Goal: Information Seeking & Learning: Learn about a topic

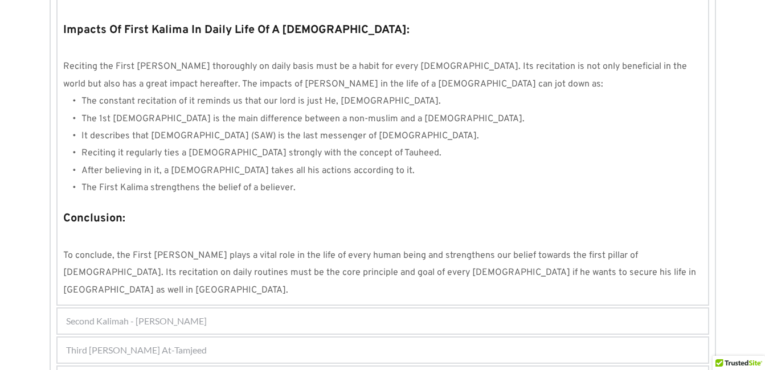
scroll to position [1095, 0]
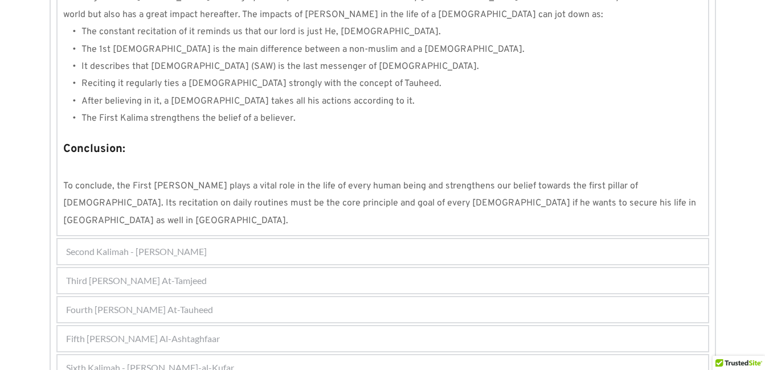
click at [109, 303] on span "Fourth Kalimah - Kalimah At-Tauheed" at bounding box center [139, 310] width 147 height 14
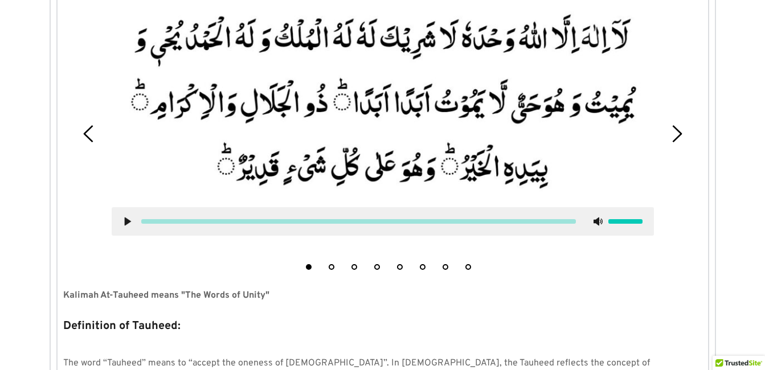
scroll to position [364, 0]
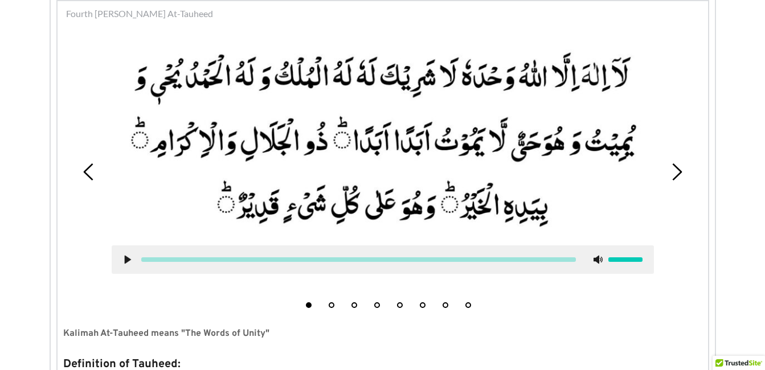
click at [357, 306] on button "3" at bounding box center [354, 305] width 6 height 6
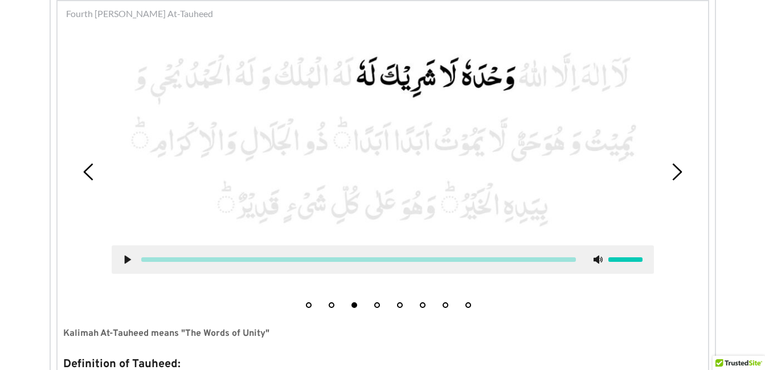
click at [378, 303] on button "4" at bounding box center [377, 305] width 6 height 6
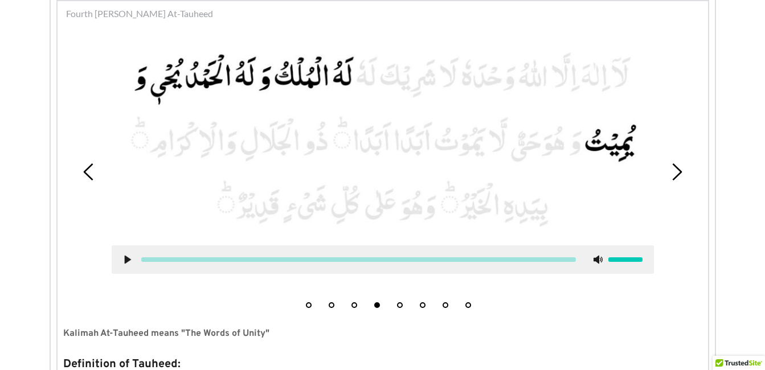
click at [129, 256] on icon at bounding box center [127, 259] width 9 height 9
click at [128, 255] on div at bounding box center [383, 260] width 542 height 28
click at [125, 255] on icon at bounding box center [127, 259] width 9 height 9
click at [129, 257] on icon at bounding box center [127, 259] width 9 height 9
click at [126, 259] on use at bounding box center [127, 260] width 7 height 9
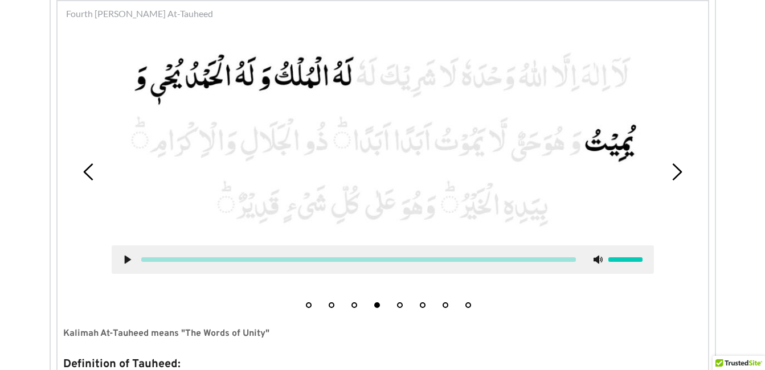
click at [125, 259] on use at bounding box center [127, 260] width 6 height 9
click at [125, 260] on use at bounding box center [127, 260] width 7 height 9
click at [400, 302] on li "5" at bounding box center [399, 302] width 11 height 11
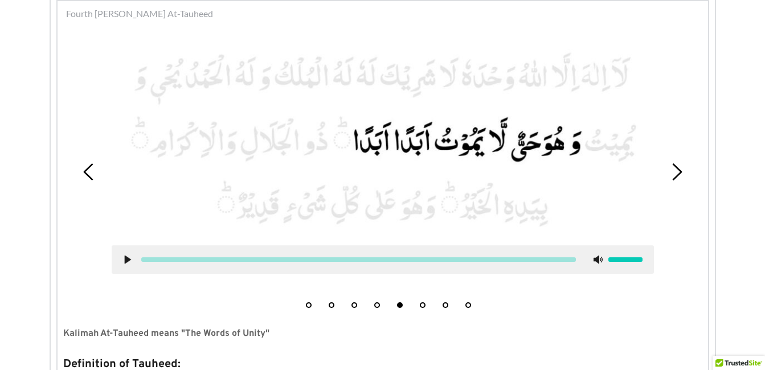
click at [128, 260] on use at bounding box center [127, 260] width 6 height 9
click at [126, 258] on use at bounding box center [127, 260] width 7 height 9
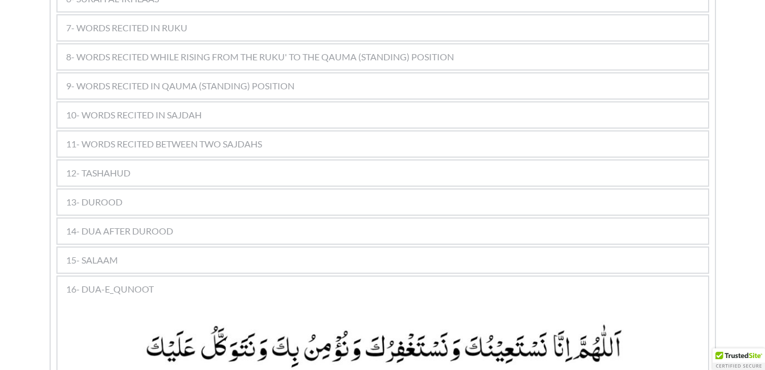
click at [170, 137] on span "11- WORDS RECITED BETWEEN TWO SAJDAHS" at bounding box center [164, 144] width 196 height 14
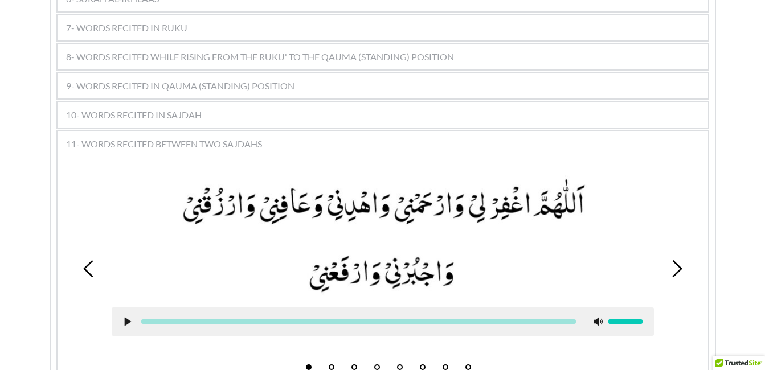
click at [162, 108] on span "10- WORDS RECITED IN SAJDAH" at bounding box center [134, 115] width 136 height 14
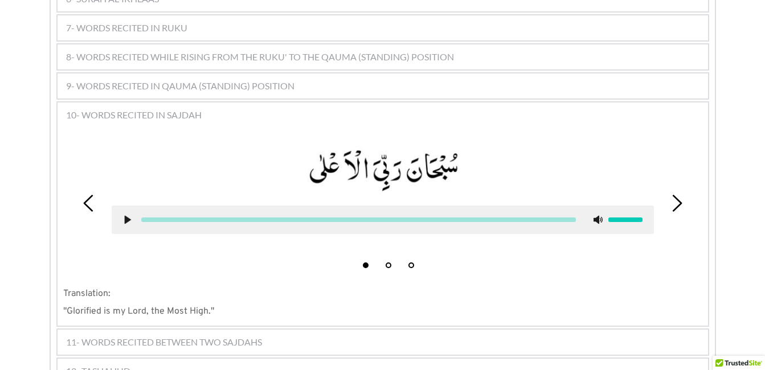
click at [120, 79] on span "9- WORDS RECITED IN QAUMA (STANDING) POSITION" at bounding box center [180, 86] width 228 height 14
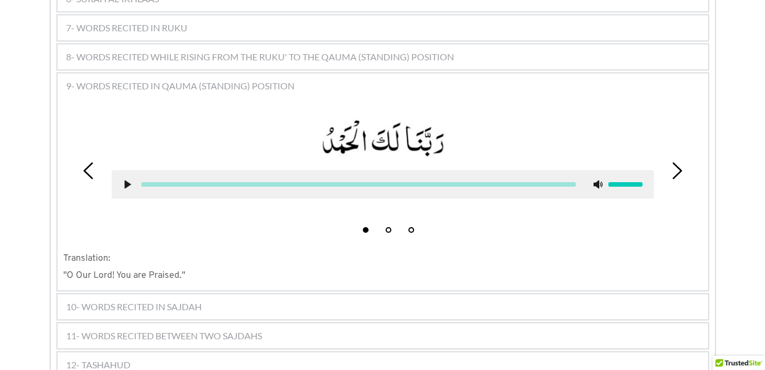
click at [268, 50] on span "8- WORDS RECITED WHILE RISING FROM THE RUKU' TO THE QAUMA (STANDING) POSITION" at bounding box center [260, 57] width 388 height 14
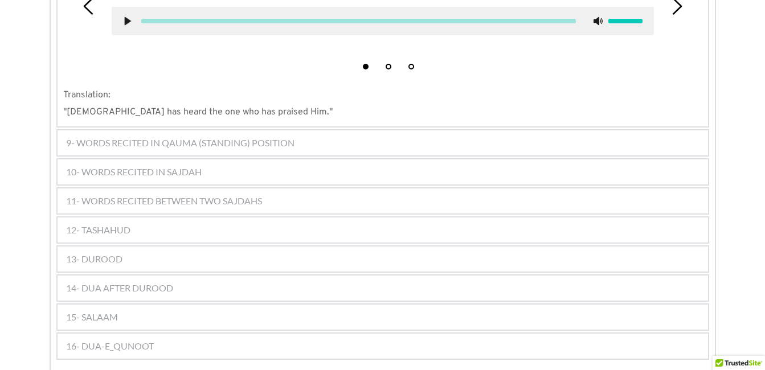
scroll to position [1003, 0]
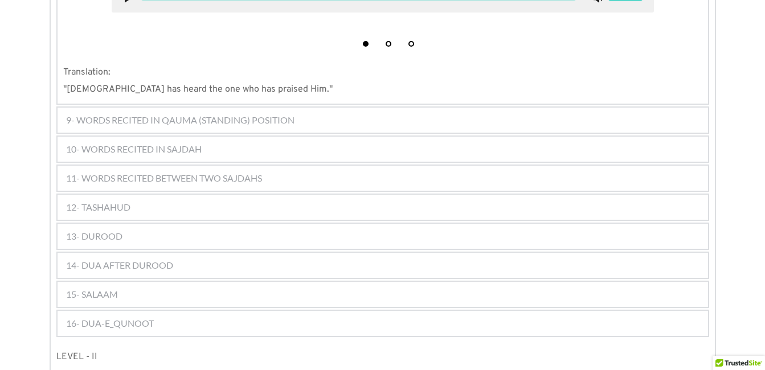
click at [187, 142] on span "10- WORDS RECITED IN SAJDAH" at bounding box center [134, 149] width 136 height 14
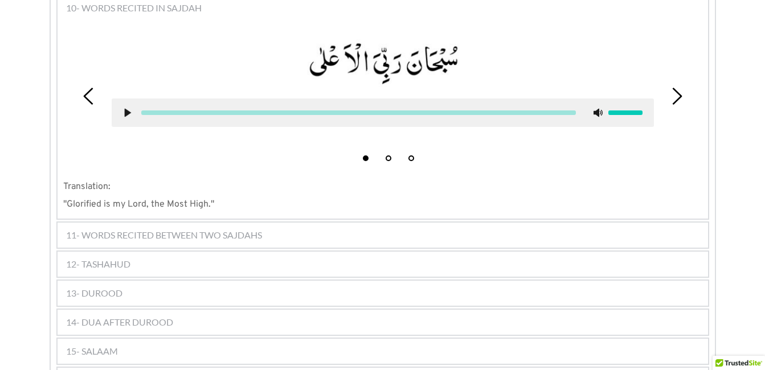
scroll to position [927, 0]
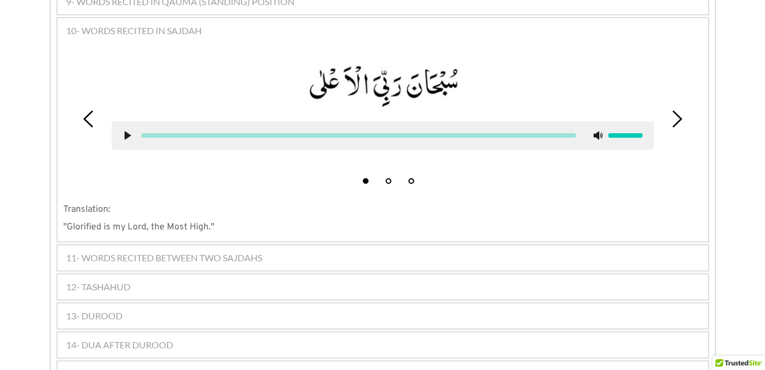
click at [125, 132] on use at bounding box center [127, 136] width 6 height 9
click at [125, 132] on use at bounding box center [127, 136] width 7 height 9
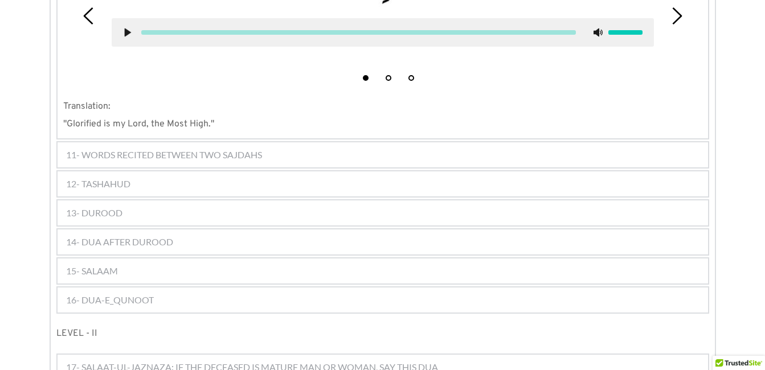
scroll to position [1041, 0]
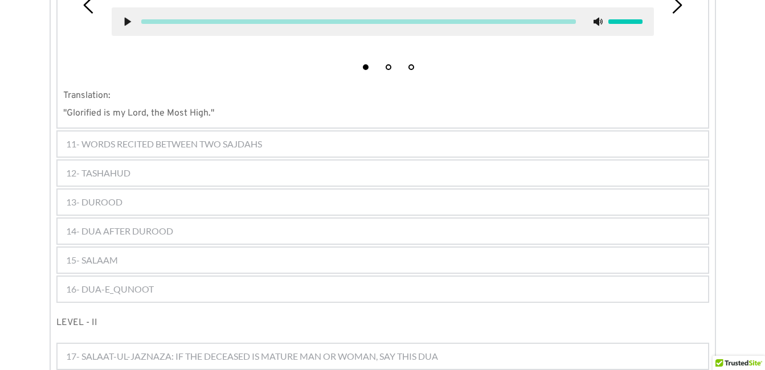
click at [108, 137] on span "11- WORDS RECITED BETWEEN TWO SAJDAHS" at bounding box center [164, 144] width 196 height 14
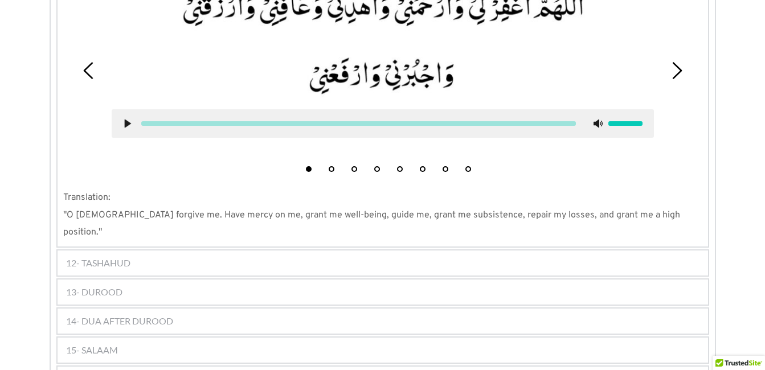
scroll to position [956, 0]
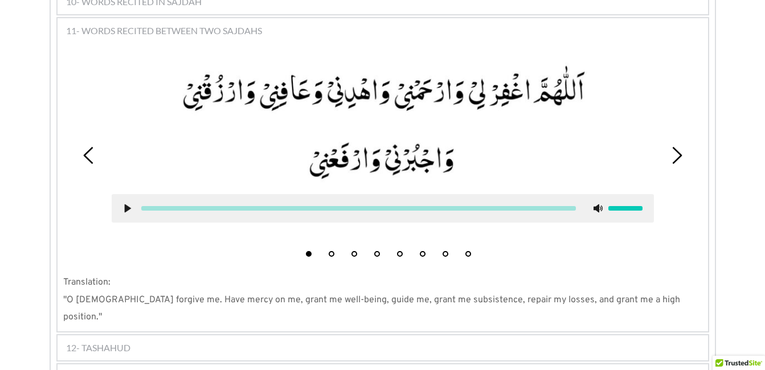
click at [330, 251] on button "2" at bounding box center [332, 254] width 6 height 6
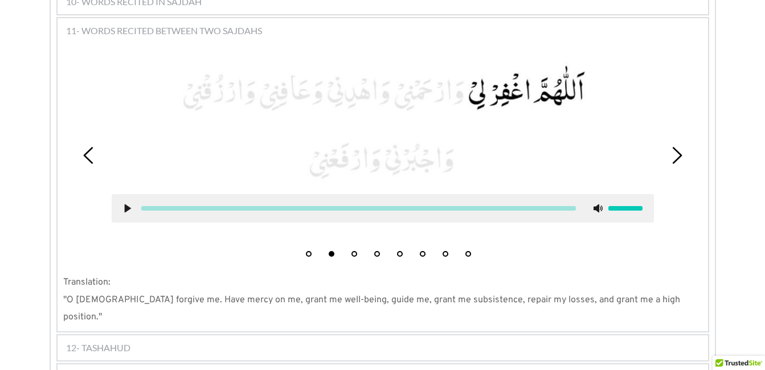
click at [126, 196] on div at bounding box center [383, 208] width 542 height 28
click at [126, 205] on use at bounding box center [127, 209] width 6 height 9
click at [127, 204] on icon at bounding box center [127, 208] width 9 height 9
click at [127, 205] on use at bounding box center [127, 209] width 6 height 9
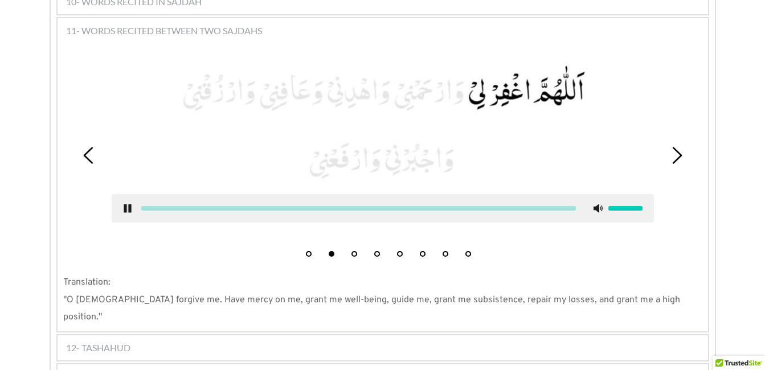
click at [124, 205] on use at bounding box center [127, 209] width 7 height 9
click at [354, 251] on button "3" at bounding box center [354, 254] width 6 height 6
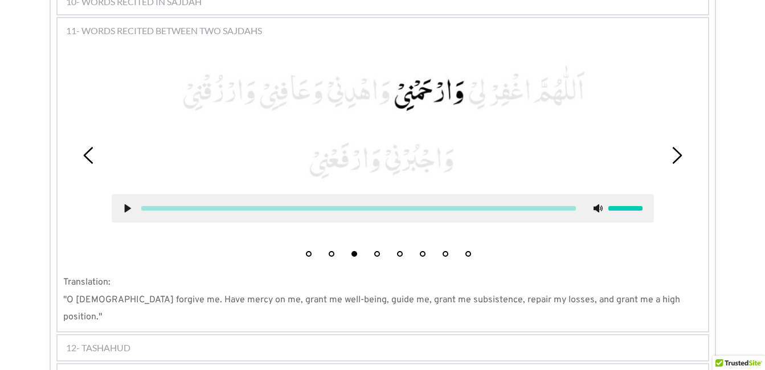
click at [124, 204] on icon at bounding box center [127, 208] width 9 height 9
click at [129, 205] on use at bounding box center [127, 209] width 7 height 9
click at [374, 246] on li "4" at bounding box center [376, 251] width 11 height 11
click at [129, 205] on use at bounding box center [127, 209] width 6 height 9
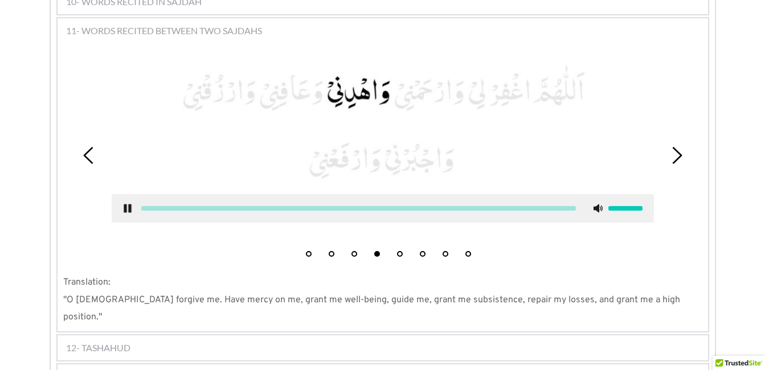
click at [123, 204] on icon at bounding box center [127, 208] width 9 height 9
click at [331, 251] on button "2" at bounding box center [332, 254] width 6 height 6
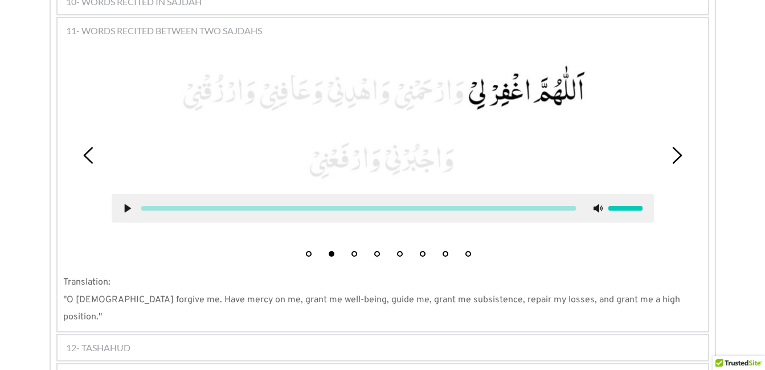
click at [123, 204] on icon at bounding box center [127, 208] width 9 height 9
click at [126, 205] on use at bounding box center [127, 209] width 7 height 9
click at [356, 251] on button "3" at bounding box center [354, 254] width 6 height 6
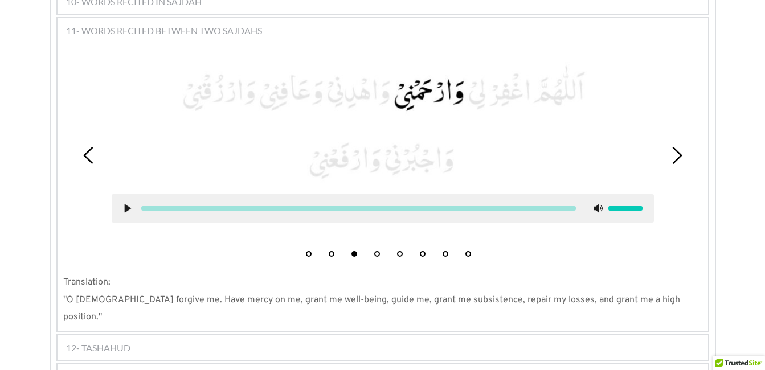
click at [125, 205] on use at bounding box center [127, 209] width 6 height 9
click at [126, 205] on use at bounding box center [127, 209] width 7 height 9
click at [375, 251] on button "4" at bounding box center [377, 254] width 6 height 6
click at [128, 205] on use at bounding box center [127, 209] width 6 height 9
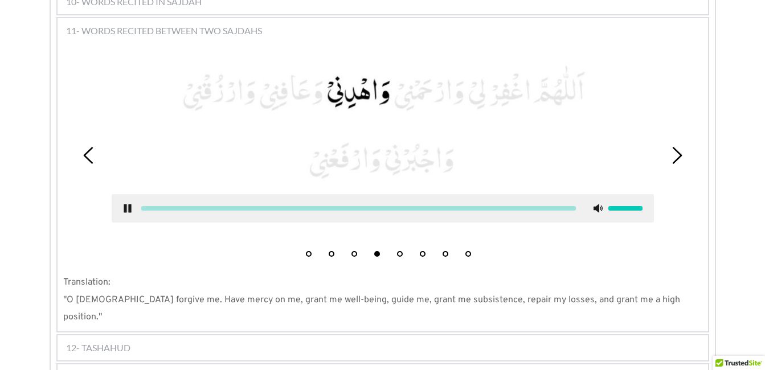
click at [125, 205] on use at bounding box center [127, 209] width 7 height 9
click at [398, 251] on button "5" at bounding box center [400, 254] width 6 height 6
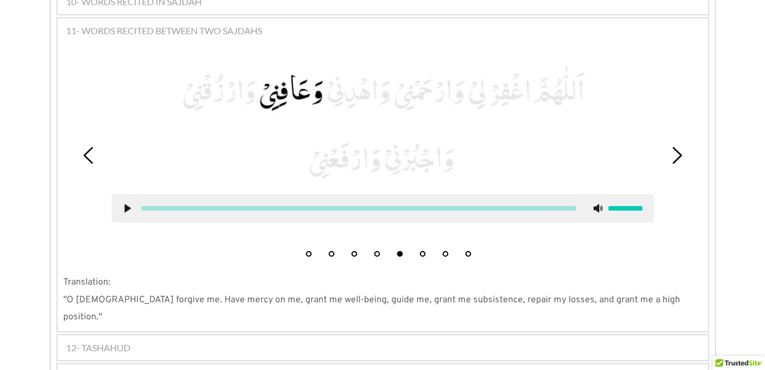
click at [125, 205] on use at bounding box center [127, 209] width 6 height 9
click at [126, 205] on use at bounding box center [127, 209] width 7 height 9
click at [421, 251] on button "6" at bounding box center [423, 254] width 6 height 6
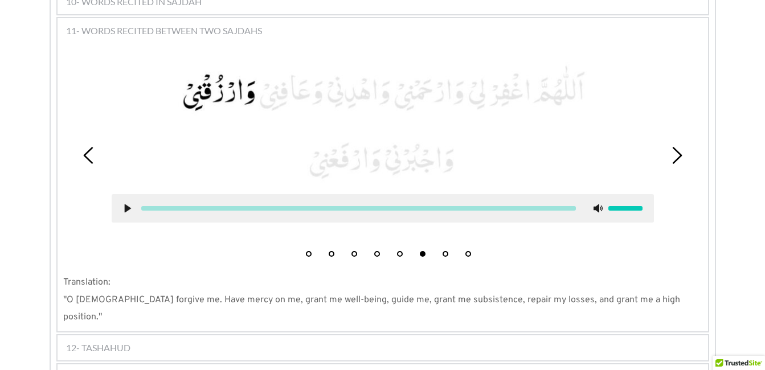
click at [128, 204] on icon at bounding box center [127, 208] width 9 height 9
click at [127, 204] on icon at bounding box center [127, 208] width 9 height 9
click at [126, 205] on use at bounding box center [127, 209] width 7 height 9
click at [451, 243] on ul "1 2 3 4 5 6 7 8" at bounding box center [383, 250] width 182 height 14
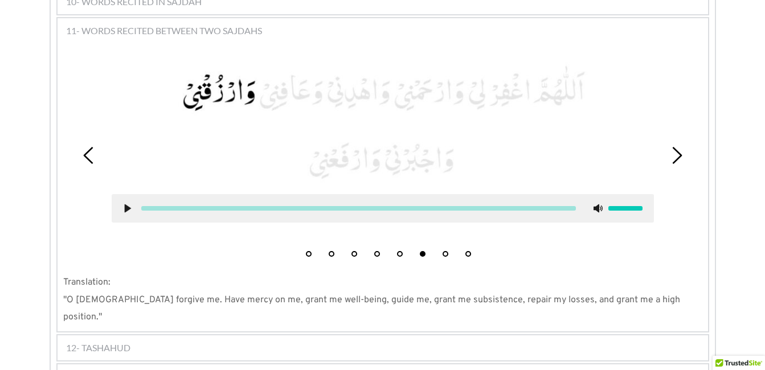
click at [448, 246] on li "7" at bounding box center [445, 251] width 11 height 11
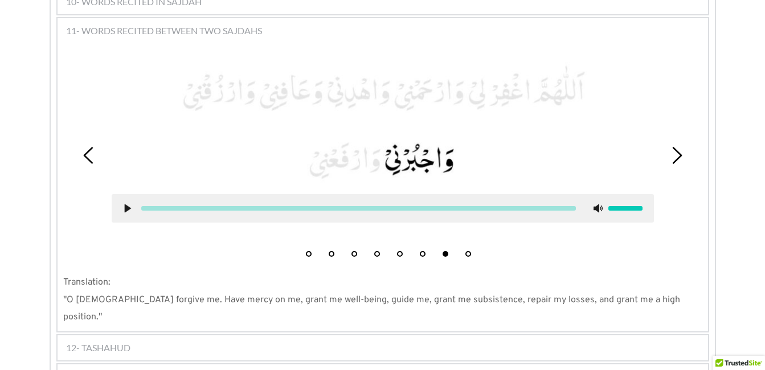
click at [124, 204] on icon at bounding box center [127, 208] width 9 height 9
click at [469, 251] on button "8" at bounding box center [468, 254] width 6 height 6
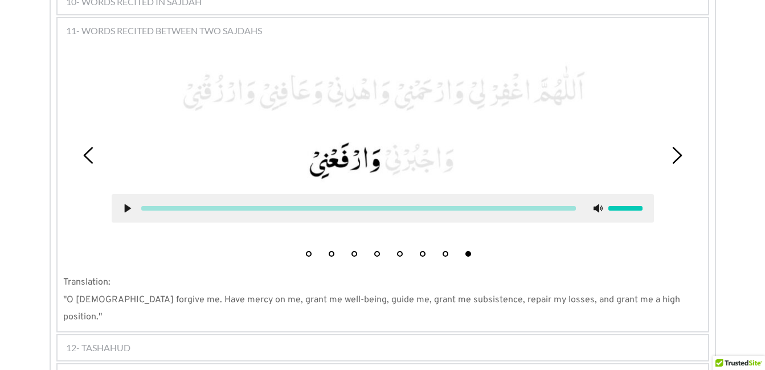
click at [129, 205] on use at bounding box center [127, 209] width 6 height 9
click at [125, 205] on use at bounding box center [127, 209] width 7 height 9
